Goal: Transaction & Acquisition: Purchase product/service

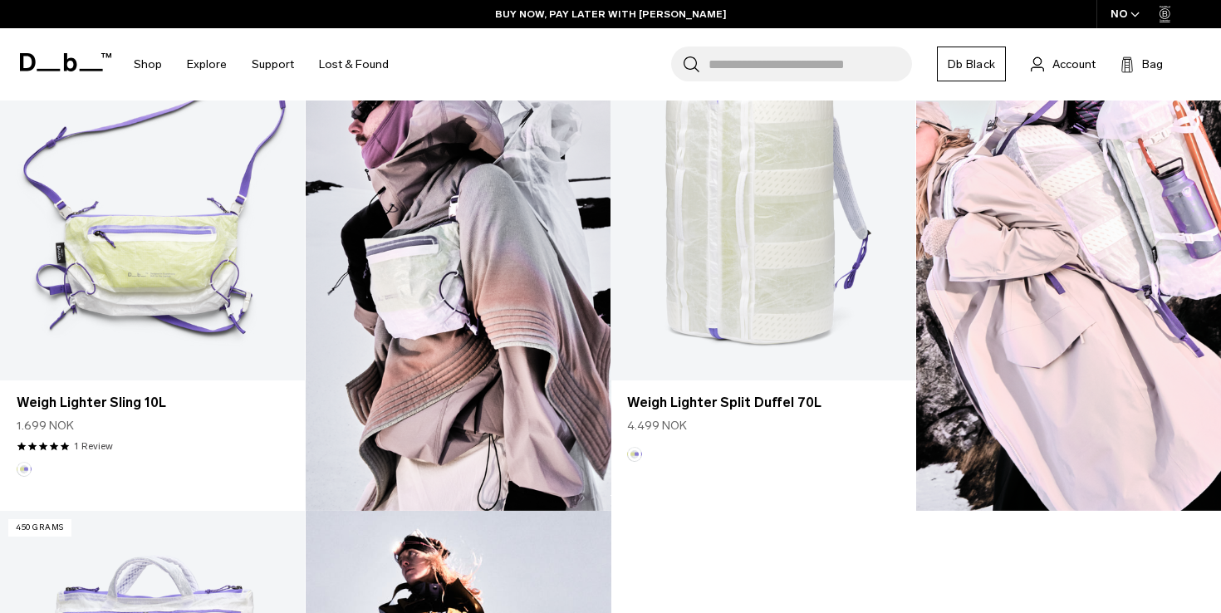
scroll to position [1016, 0]
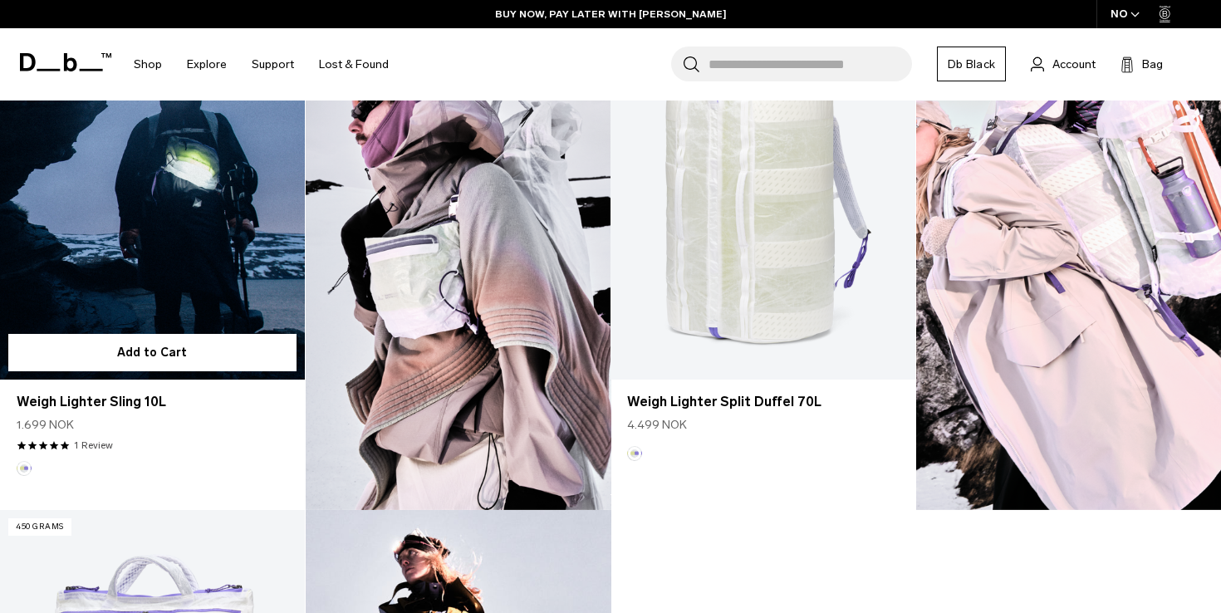
click at [157, 216] on link "Weigh Lighter Sling 10L" at bounding box center [152, 211] width 305 height 338
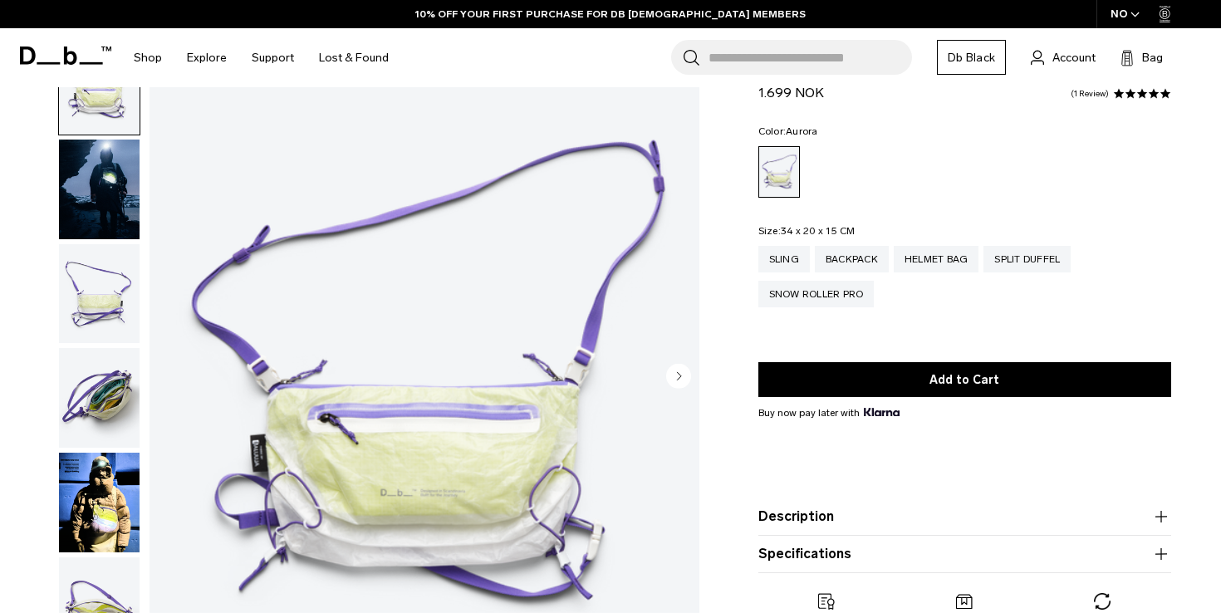
scroll to position [428, 0]
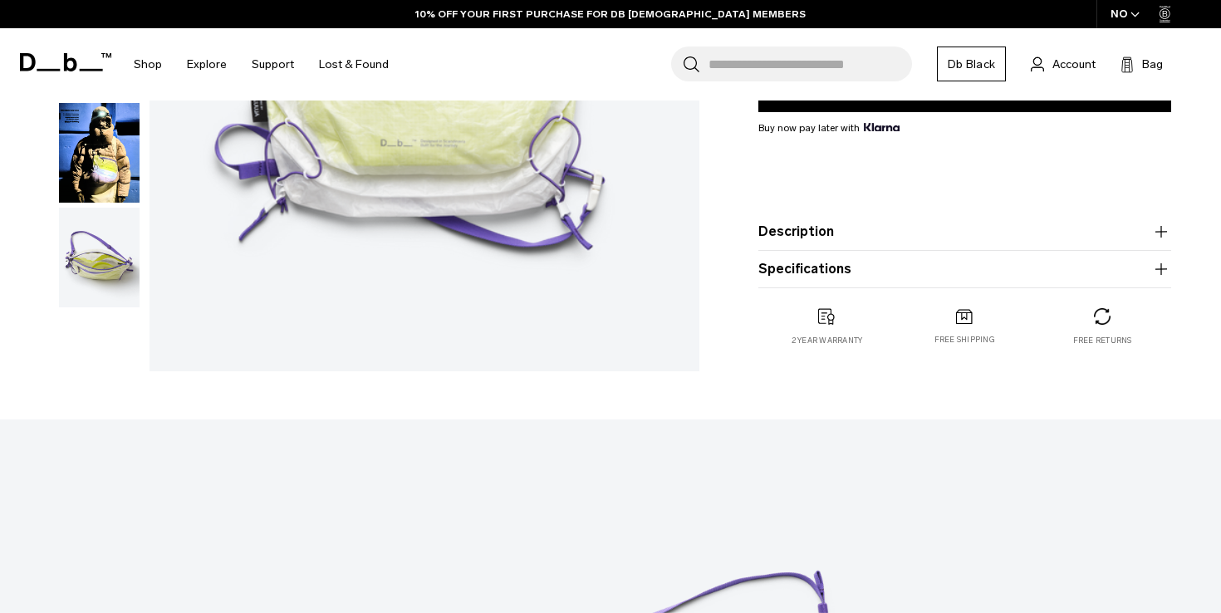
click at [96, 178] on img "button" at bounding box center [99, 153] width 81 height 100
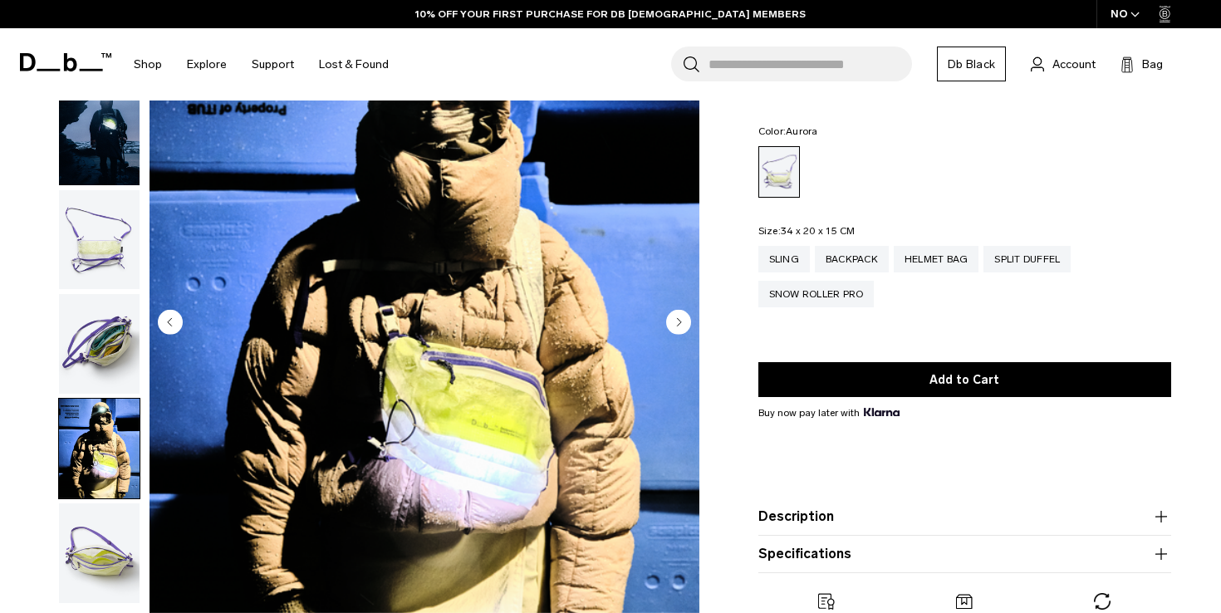
scroll to position [137, 0]
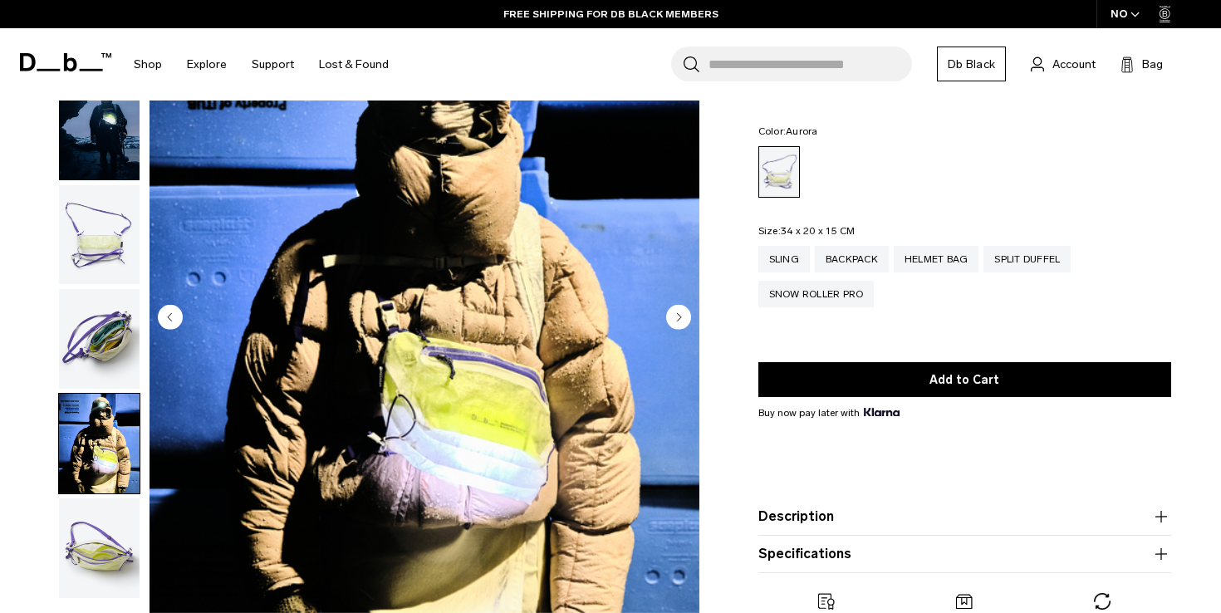
click at [118, 555] on img "button" at bounding box center [99, 548] width 81 height 100
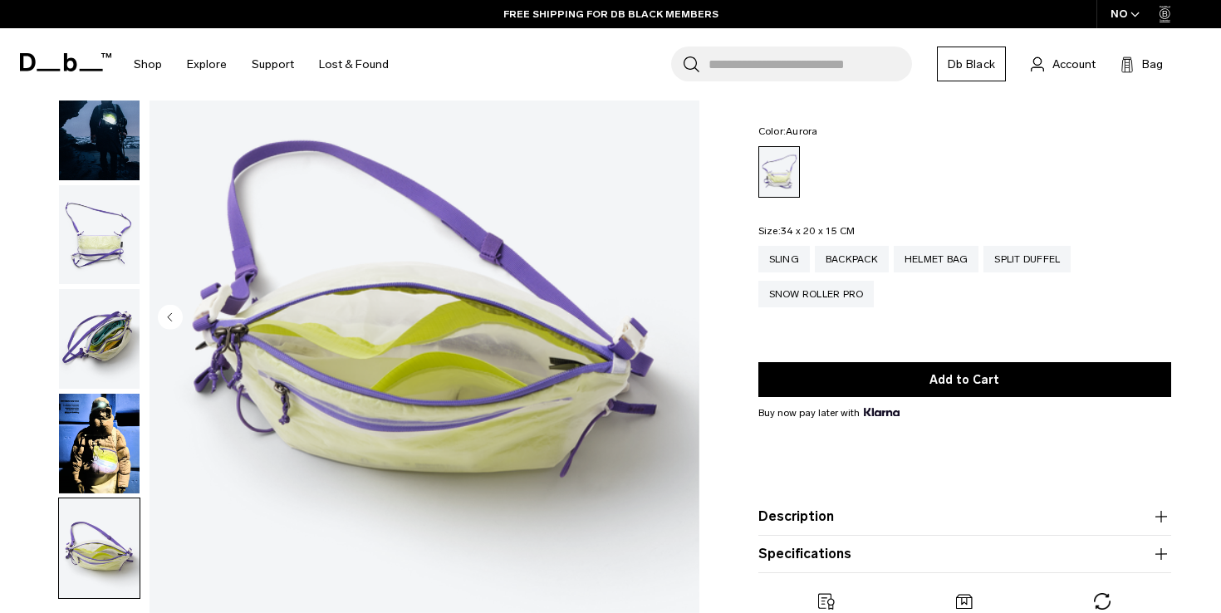
click at [60, 311] on img "button" at bounding box center [99, 339] width 81 height 100
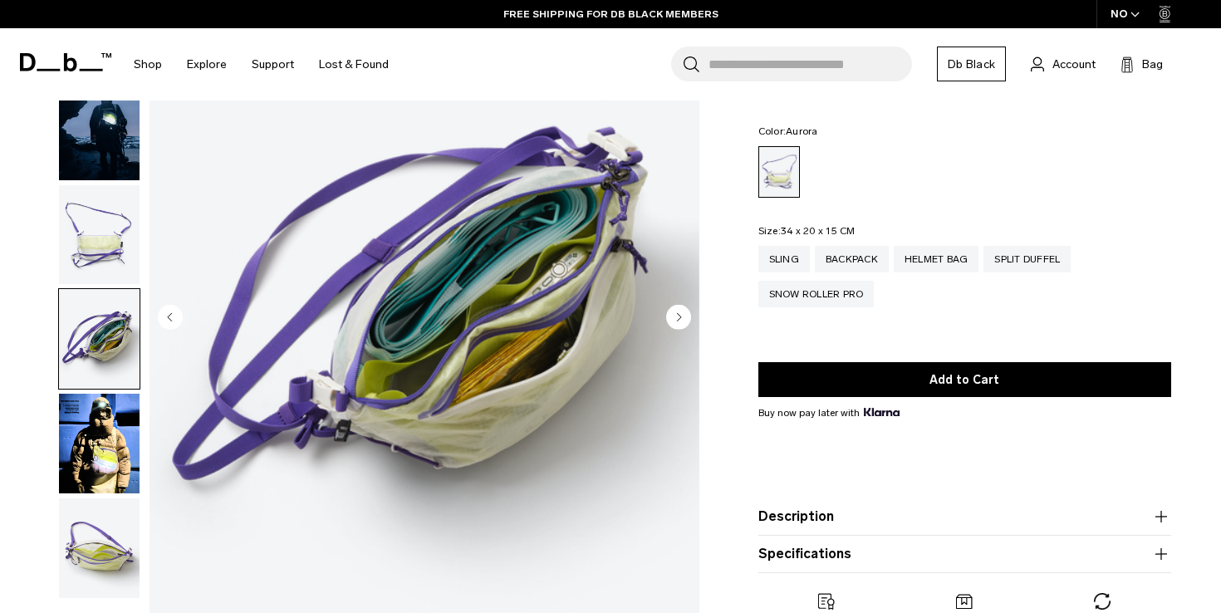
click at [73, 234] on img "button" at bounding box center [99, 235] width 81 height 100
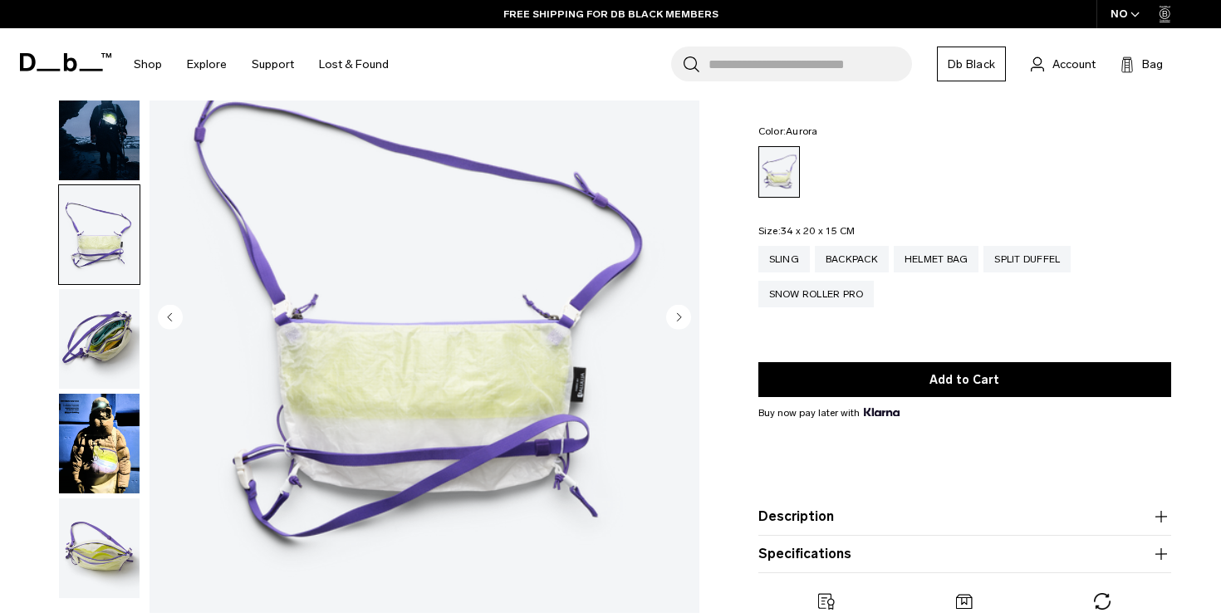
click at [74, 178] on img "button" at bounding box center [99, 131] width 81 height 100
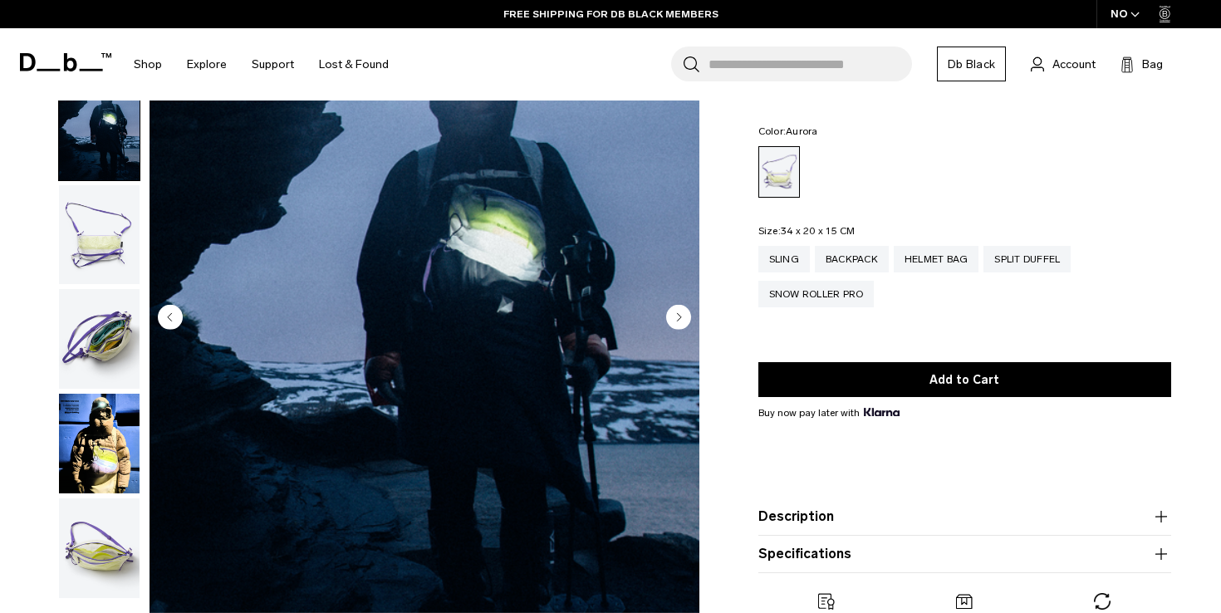
scroll to position [0, 0]
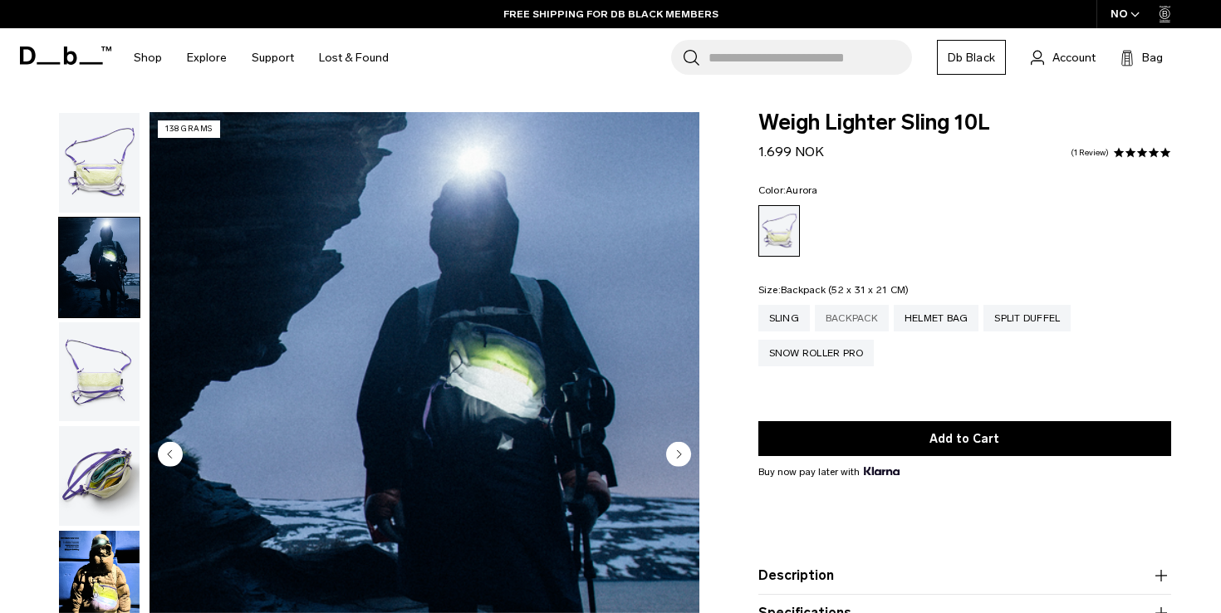
click at [859, 318] on div "Backpack" at bounding box center [852, 318] width 74 height 27
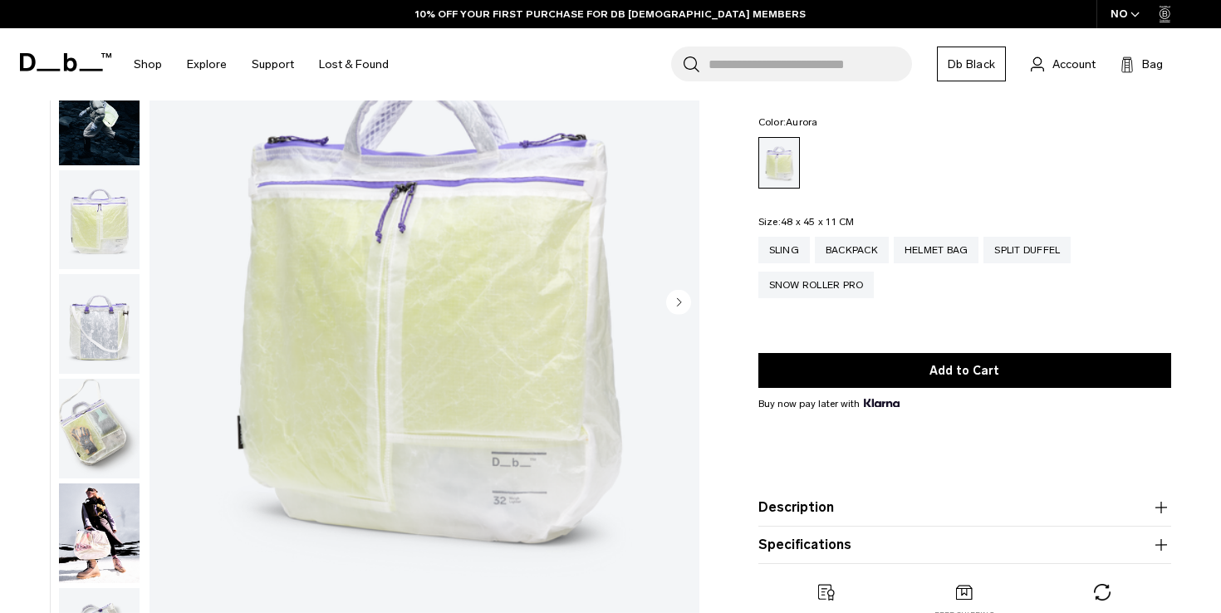
click at [1024, 237] on div "Split Duffel" at bounding box center [1026, 250] width 87 height 27
click at [1016, 258] on div "Split Duffel" at bounding box center [1026, 250] width 87 height 27
